Goal: Task Accomplishment & Management: Use online tool/utility

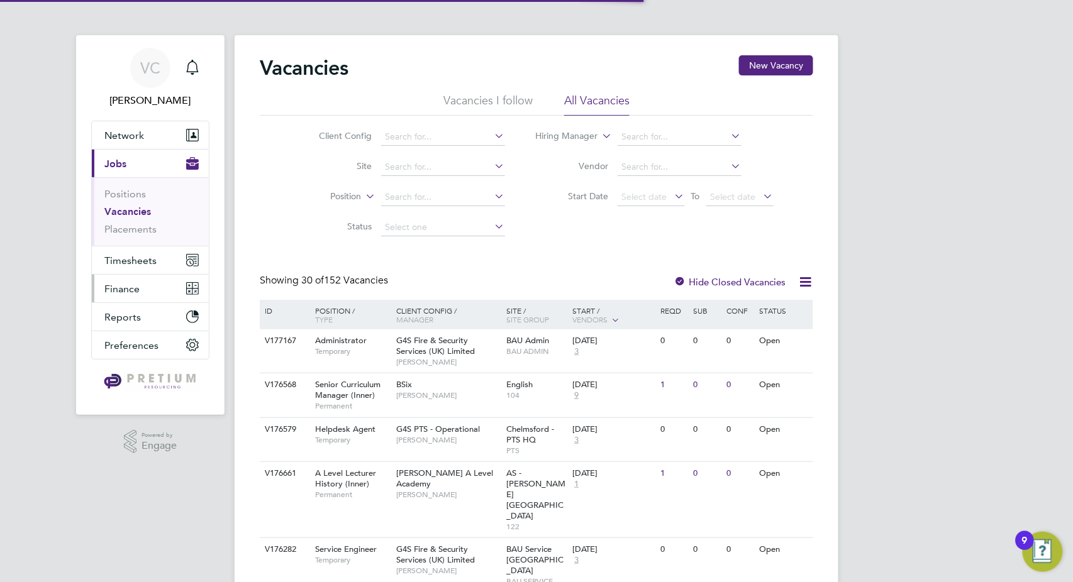
click at [96, 280] on button "Finance" at bounding box center [150, 289] width 117 height 28
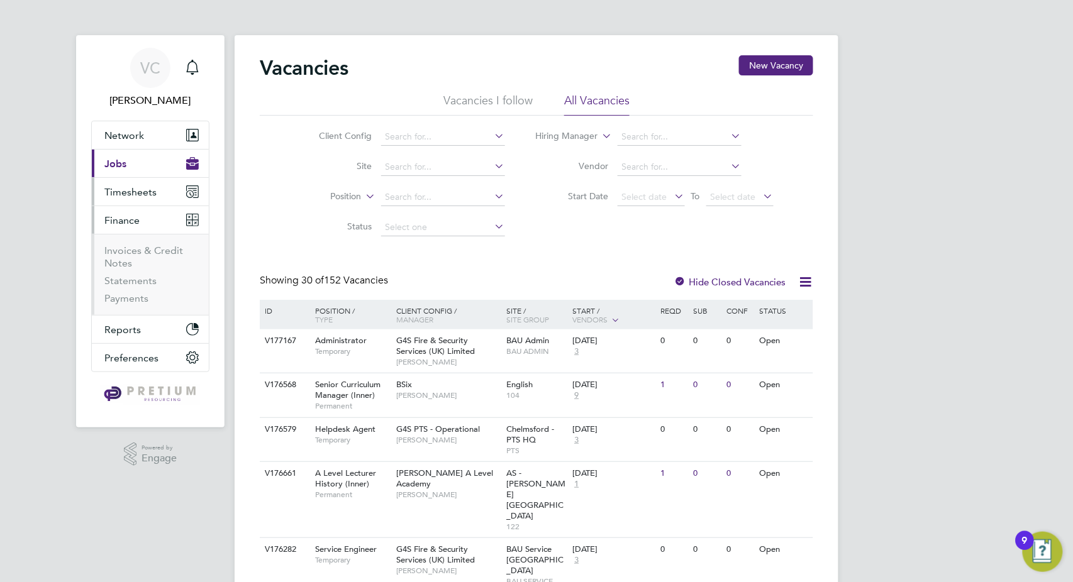
click at [130, 187] on span "Timesheets" at bounding box center [130, 192] width 52 height 12
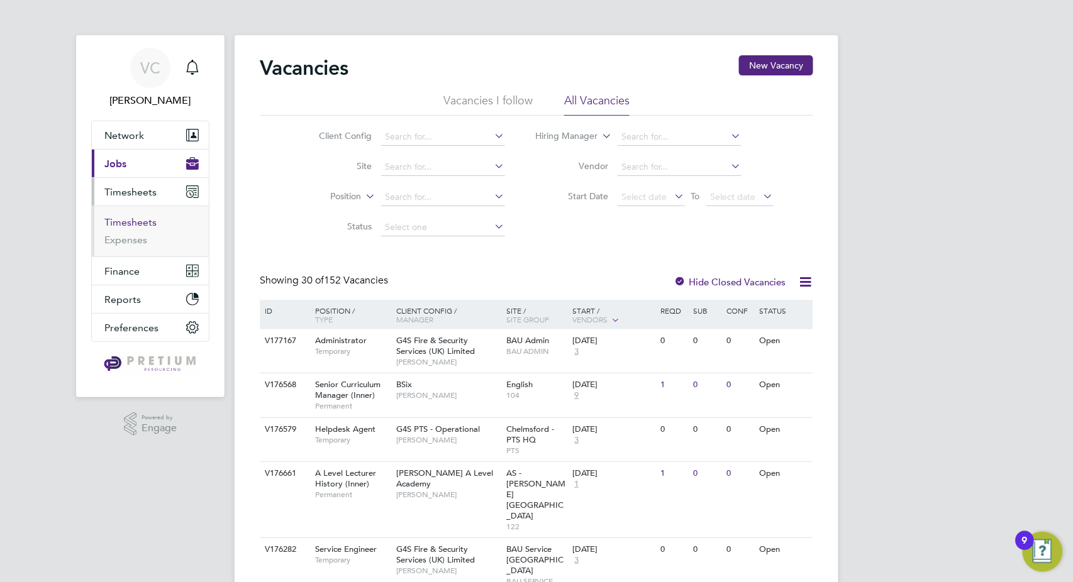
click at [130, 220] on link "Timesheets" at bounding box center [130, 222] width 52 height 12
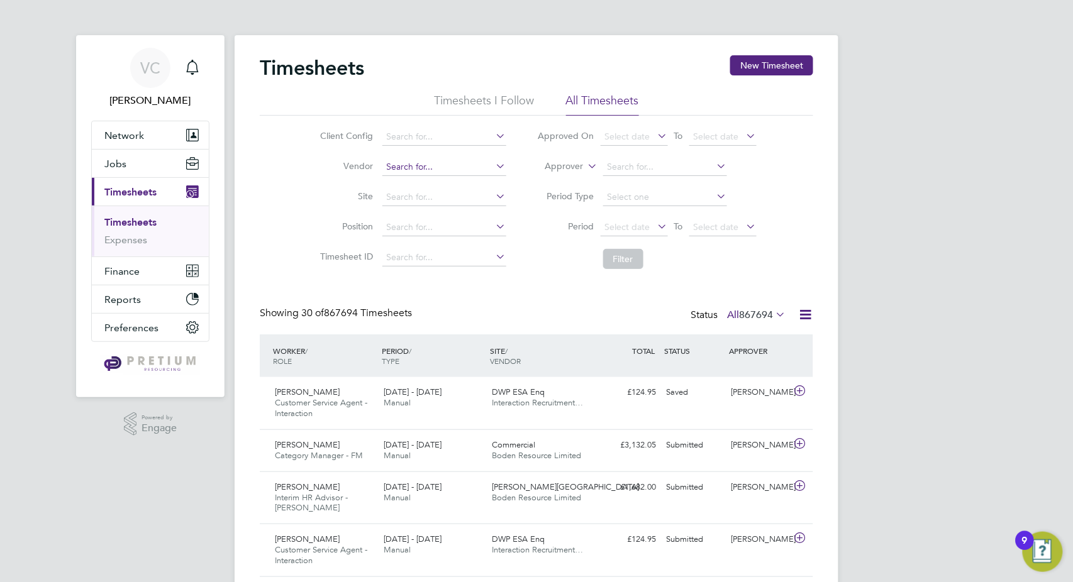
click at [401, 167] on input at bounding box center [444, 167] width 124 height 18
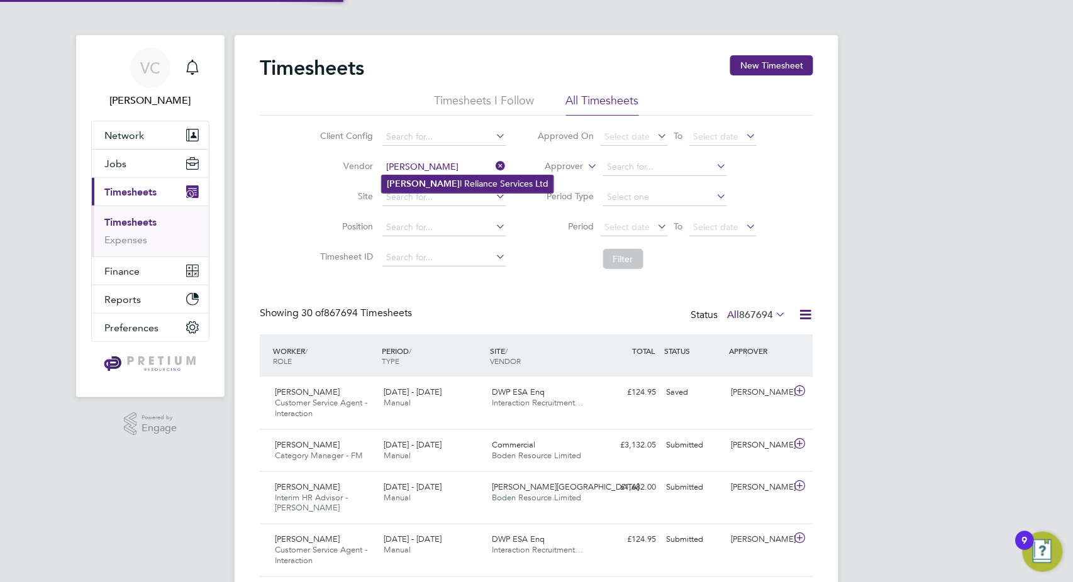
click at [433, 186] on li "[PERSON_NAME] l Reliance Services Ltd" at bounding box center [468, 183] width 172 height 17
type input "Loyal Reliance Services Ltd"
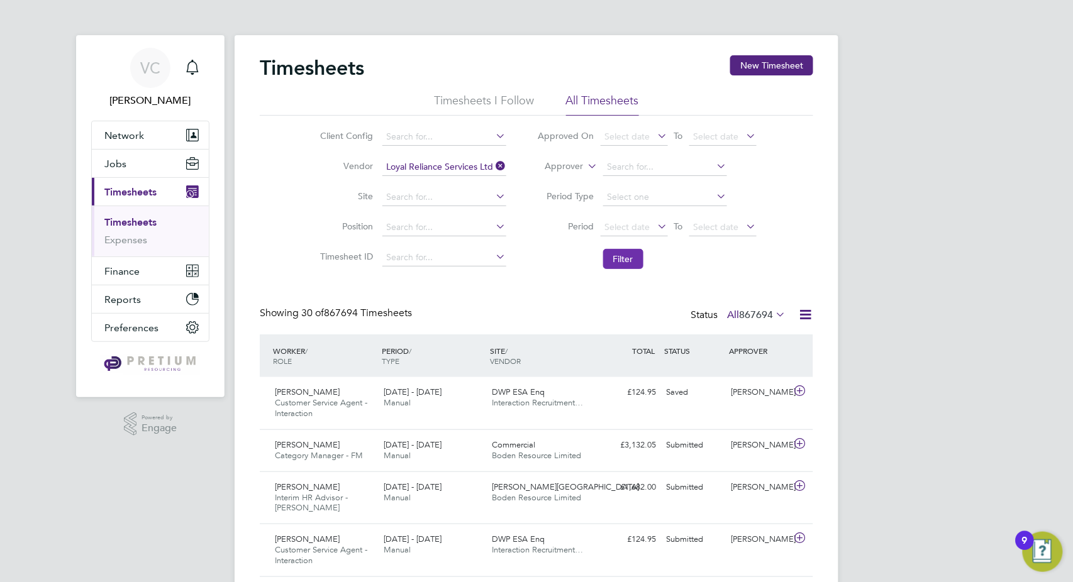
click at [628, 262] on button "Filter" at bounding box center [623, 259] width 40 height 20
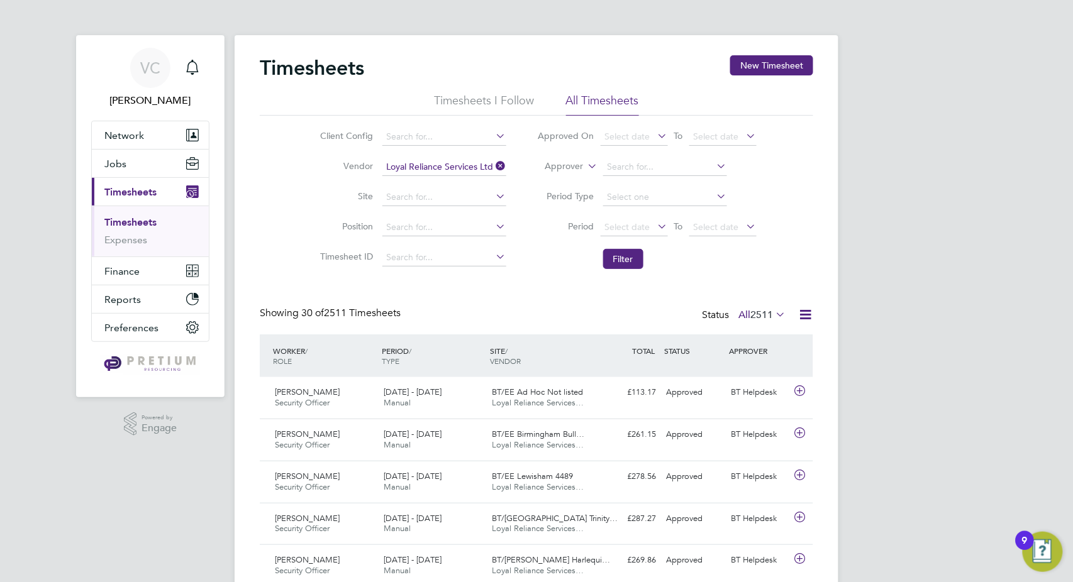
click at [809, 313] on icon at bounding box center [805, 315] width 16 height 16
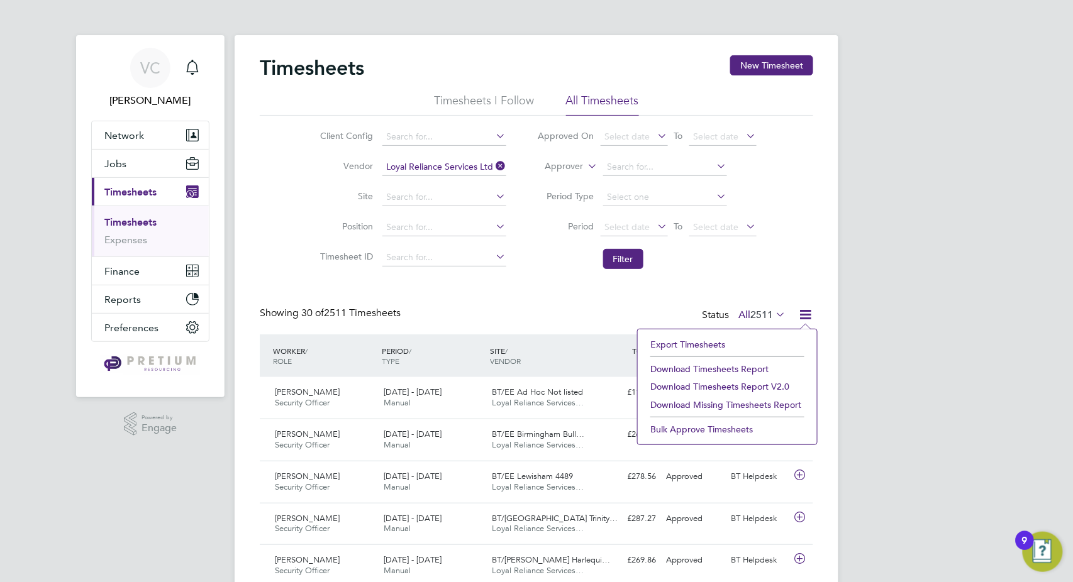
click at [725, 366] on li "Download Timesheets Report" at bounding box center [727, 369] width 167 height 18
